Goal: Information Seeking & Learning: Find specific fact

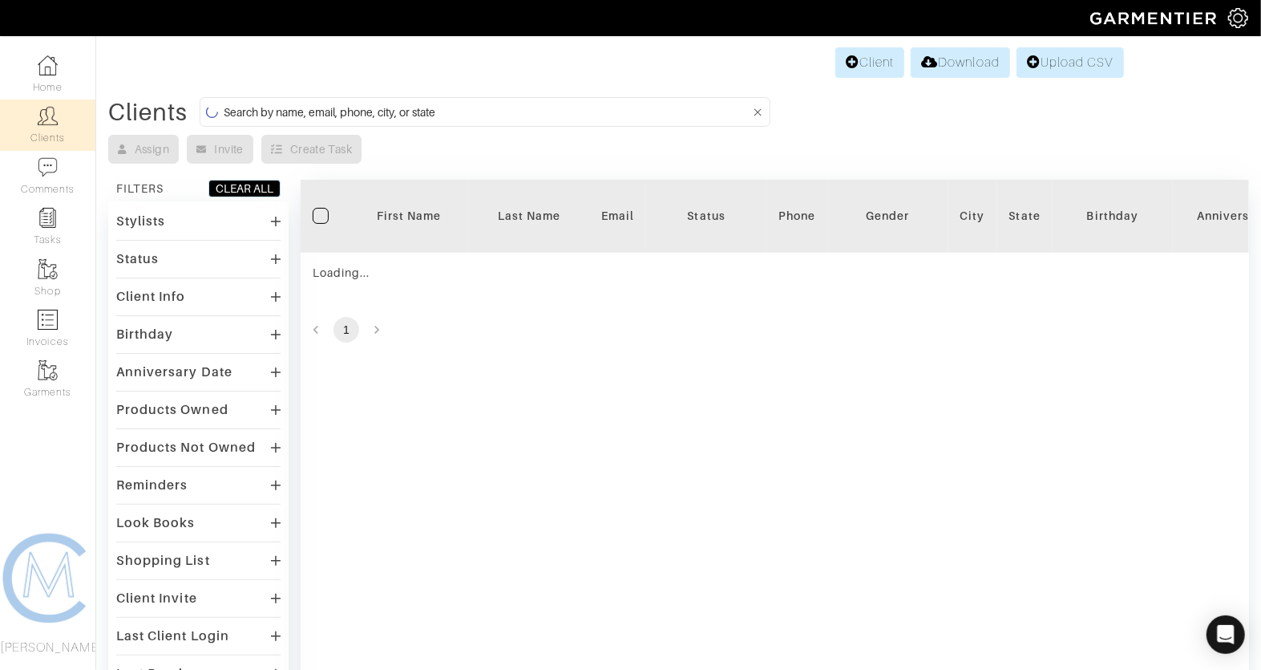
click at [409, 104] on input at bounding box center [487, 112] width 527 height 20
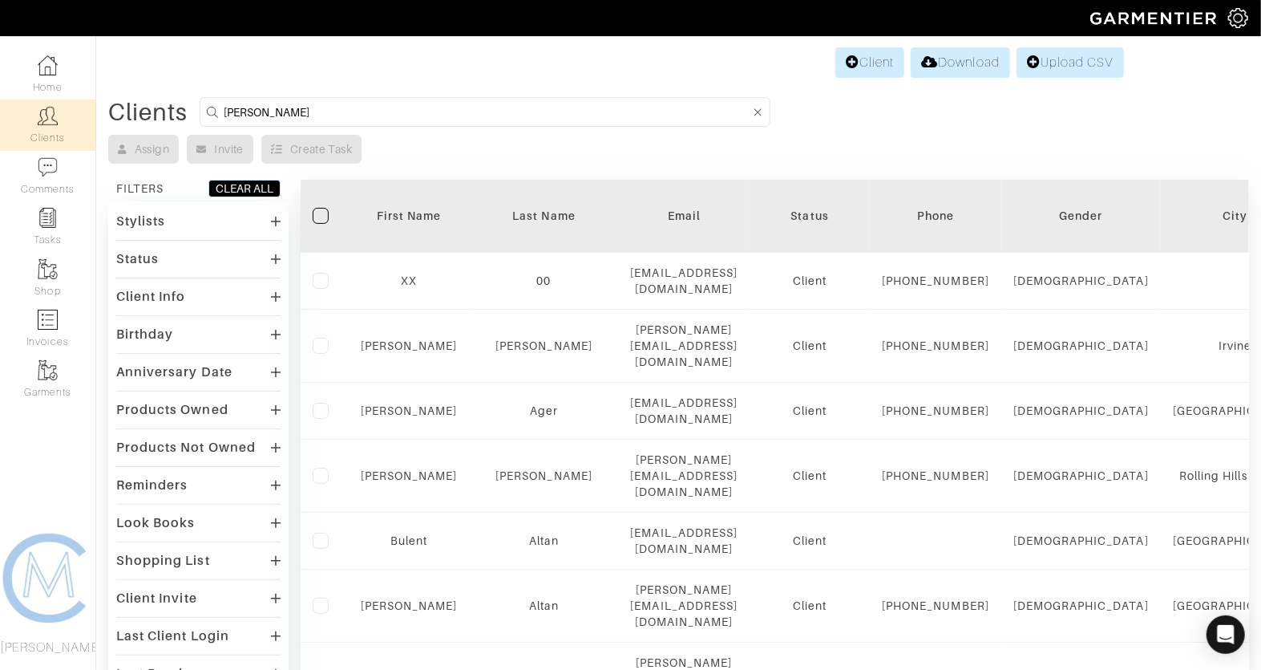
type input "kevin"
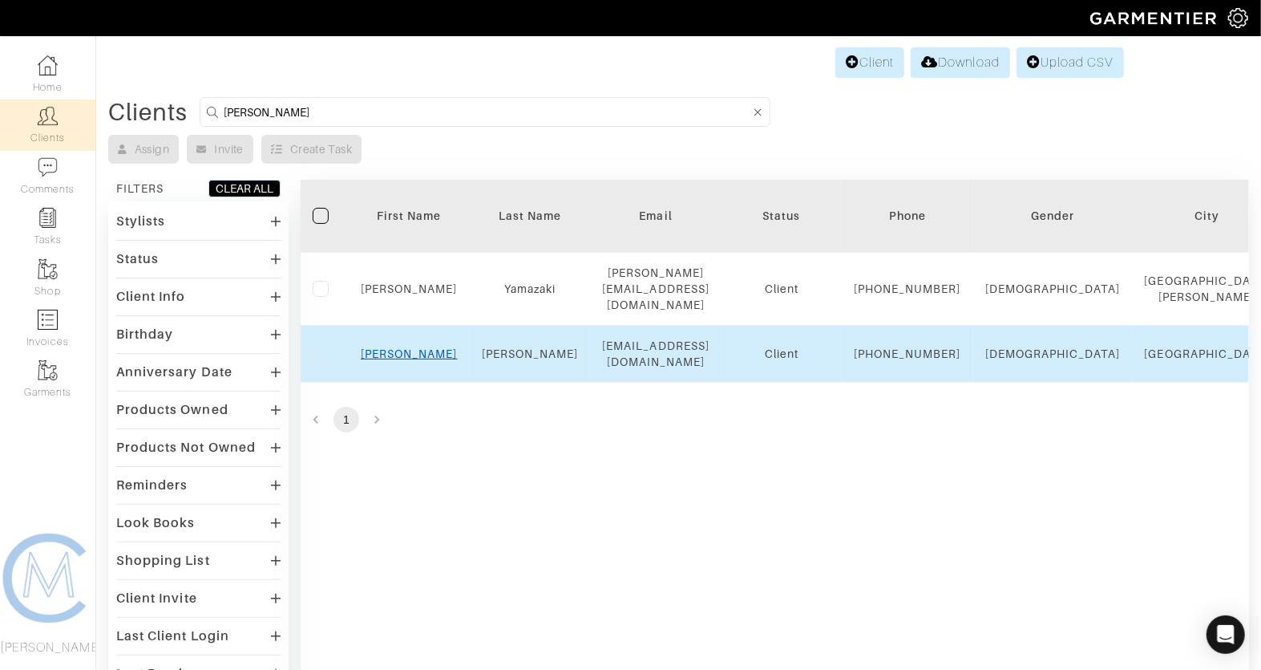
click at [407, 360] on link "Kevin" at bounding box center [409, 353] width 97 height 13
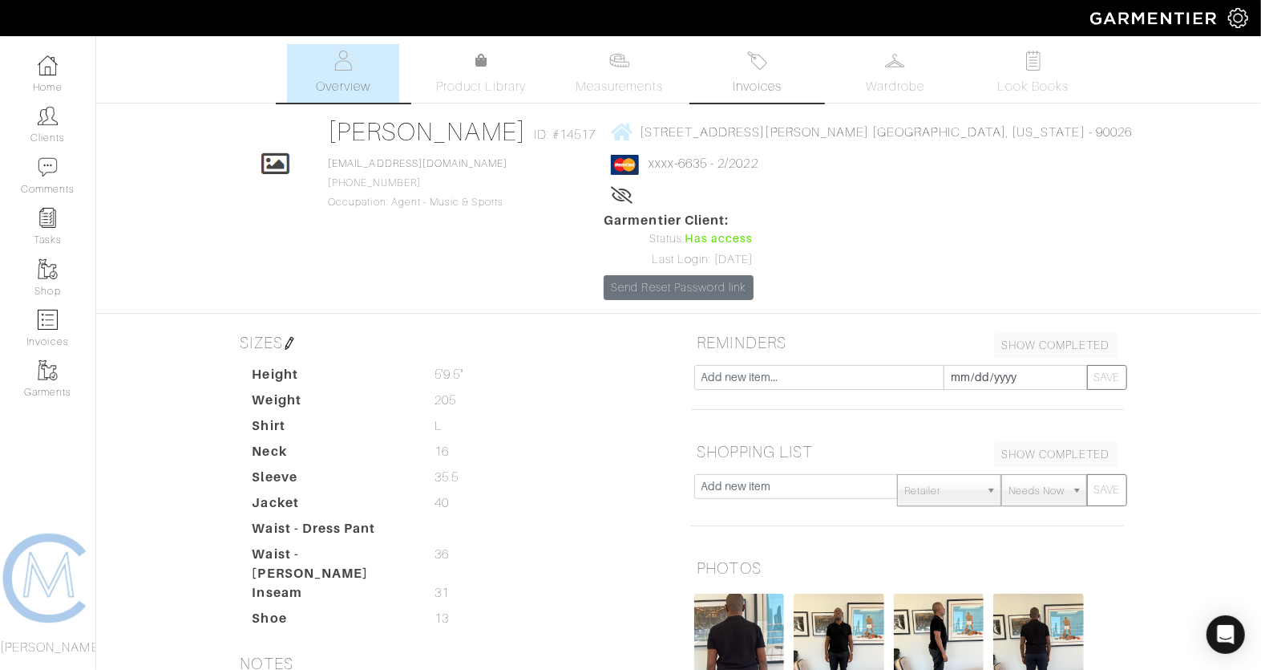
click at [761, 69] on img at bounding box center [757, 61] width 20 height 20
click at [630, 64] on link "Measurements" at bounding box center [619, 73] width 113 height 59
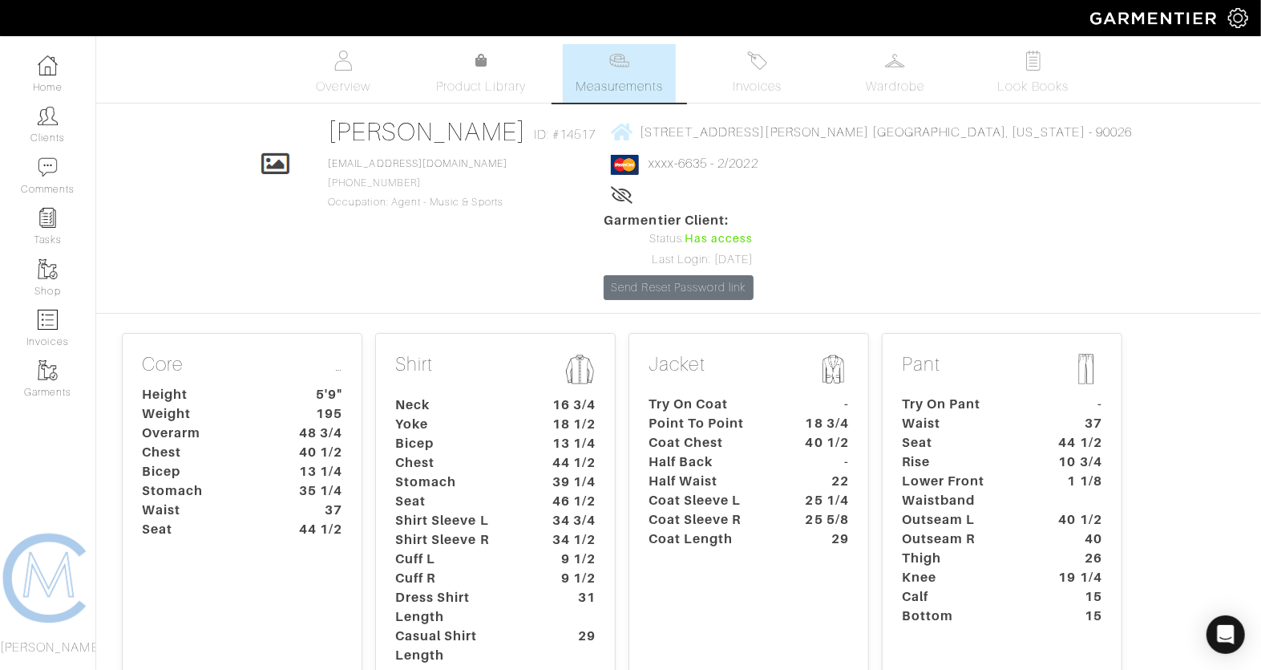
click at [577, 472] on dt "39 1/4" at bounding box center [570, 481] width 75 height 19
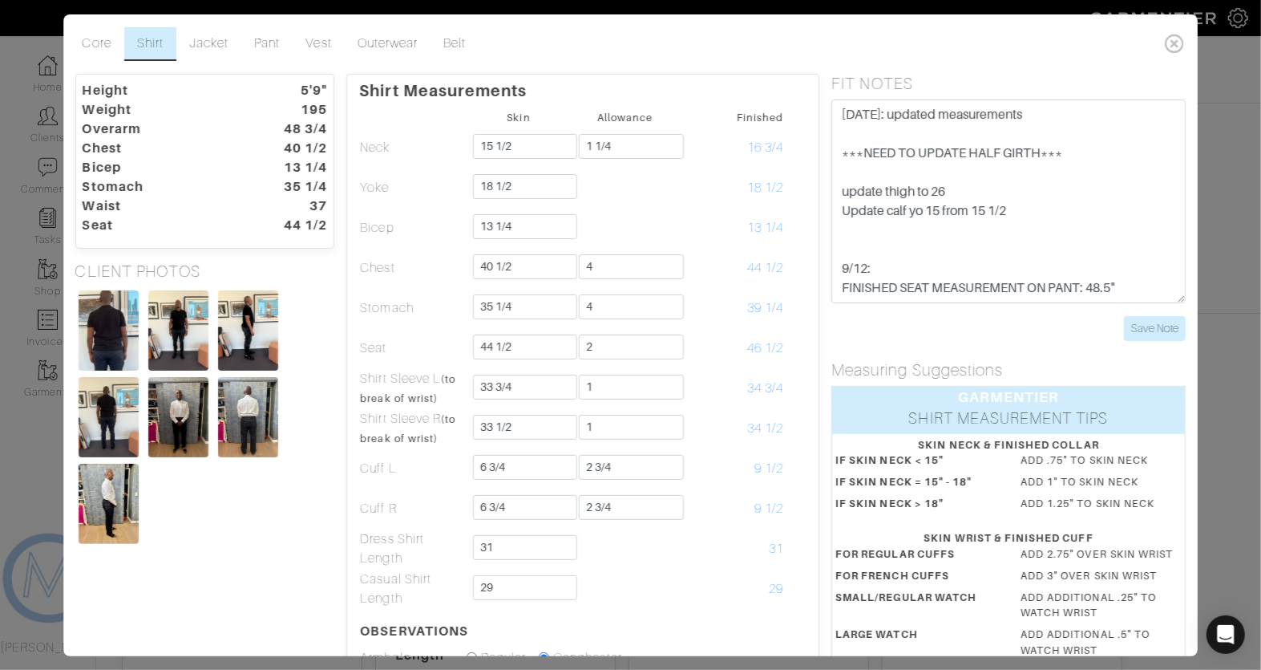
click at [1215, 39] on div "Core Shirt Jacket Pant Vest Outerwear Belt Height 5'9" Weight 195 Overarm 48 3/…" at bounding box center [630, 335] width 1261 height 670
